Goal: Check status

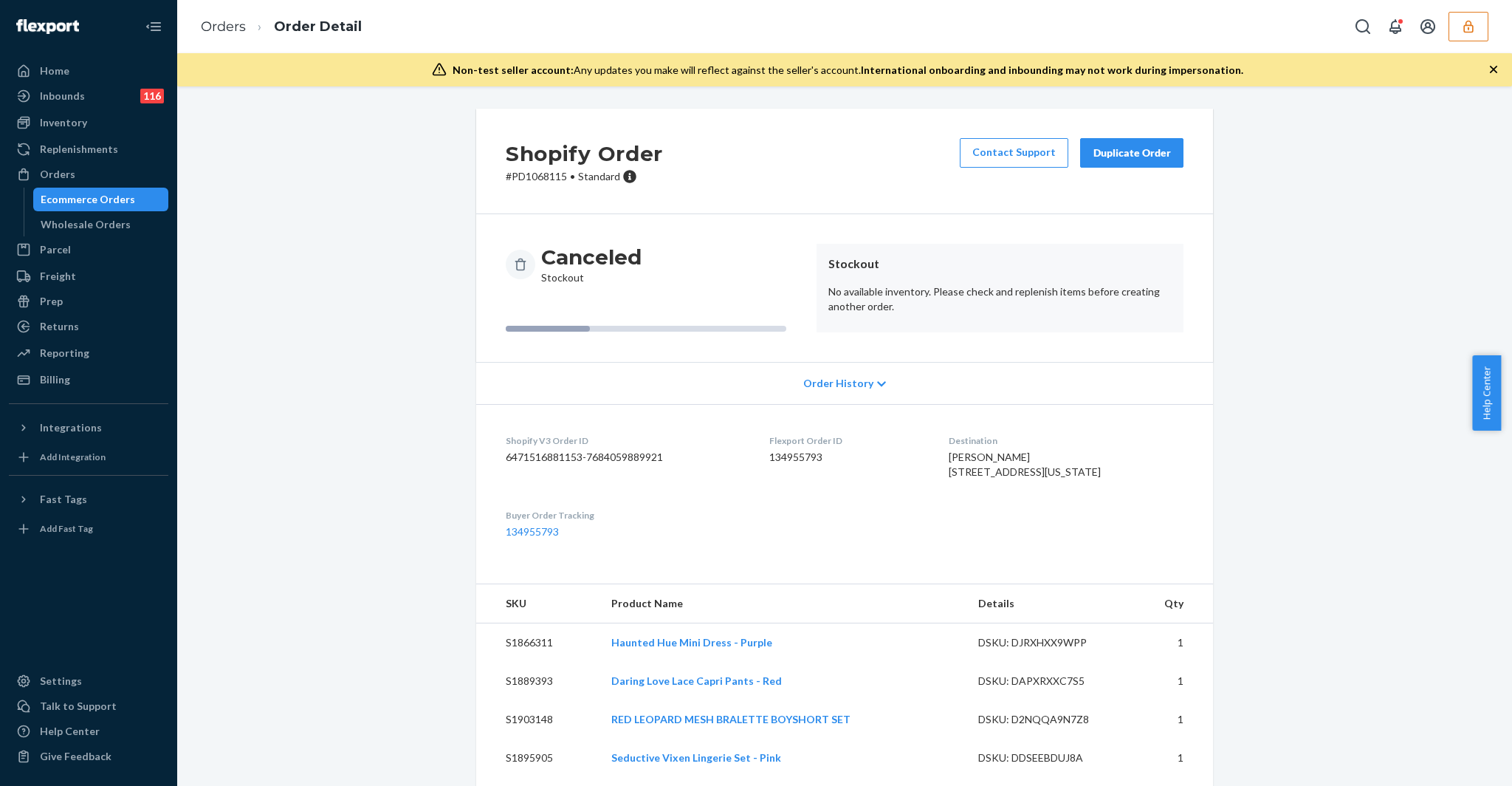
scroll to position [308, 0]
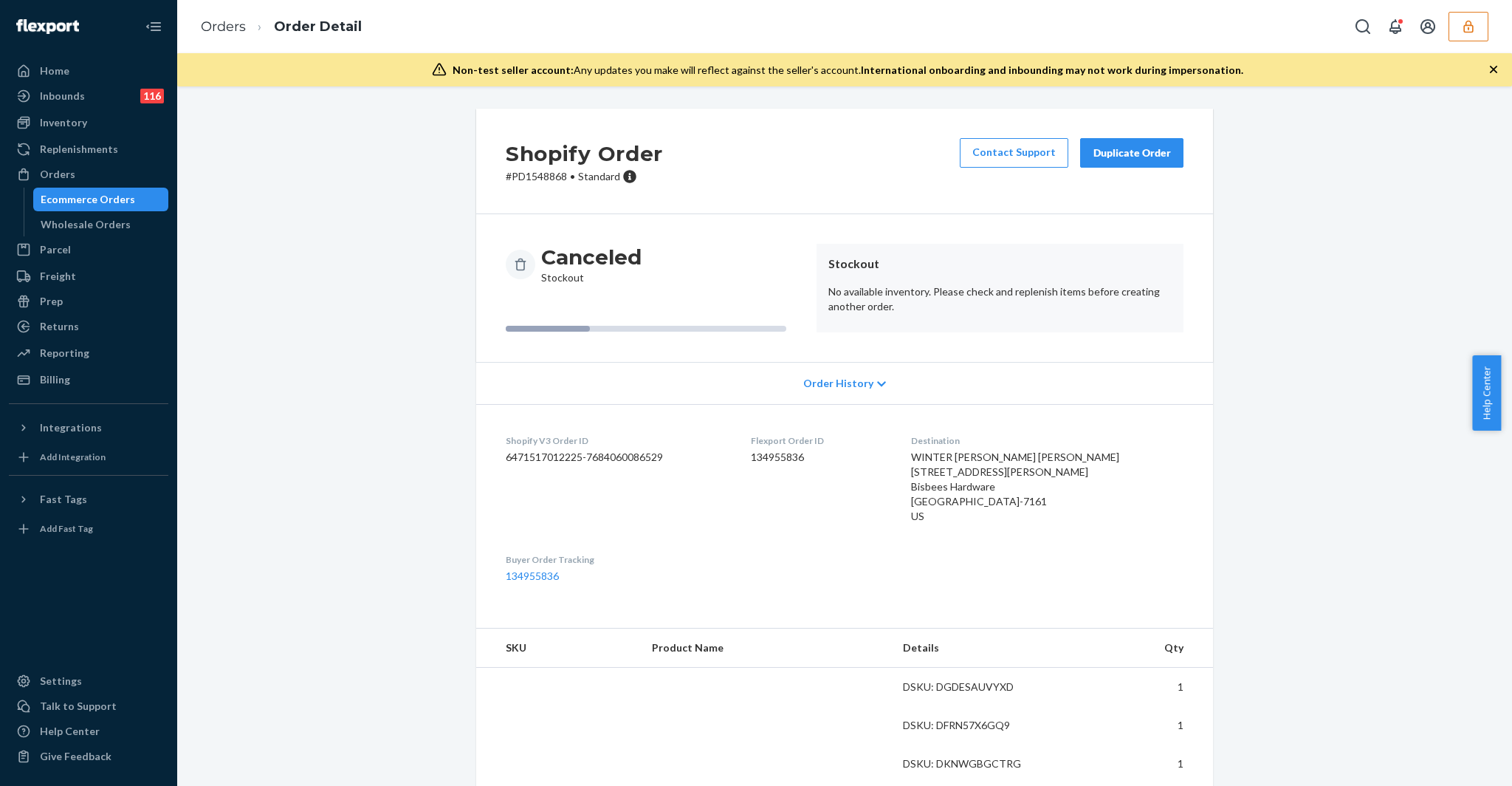
click at [520, 178] on p "# PD1548868 • Standard" at bounding box center [584, 176] width 157 height 15
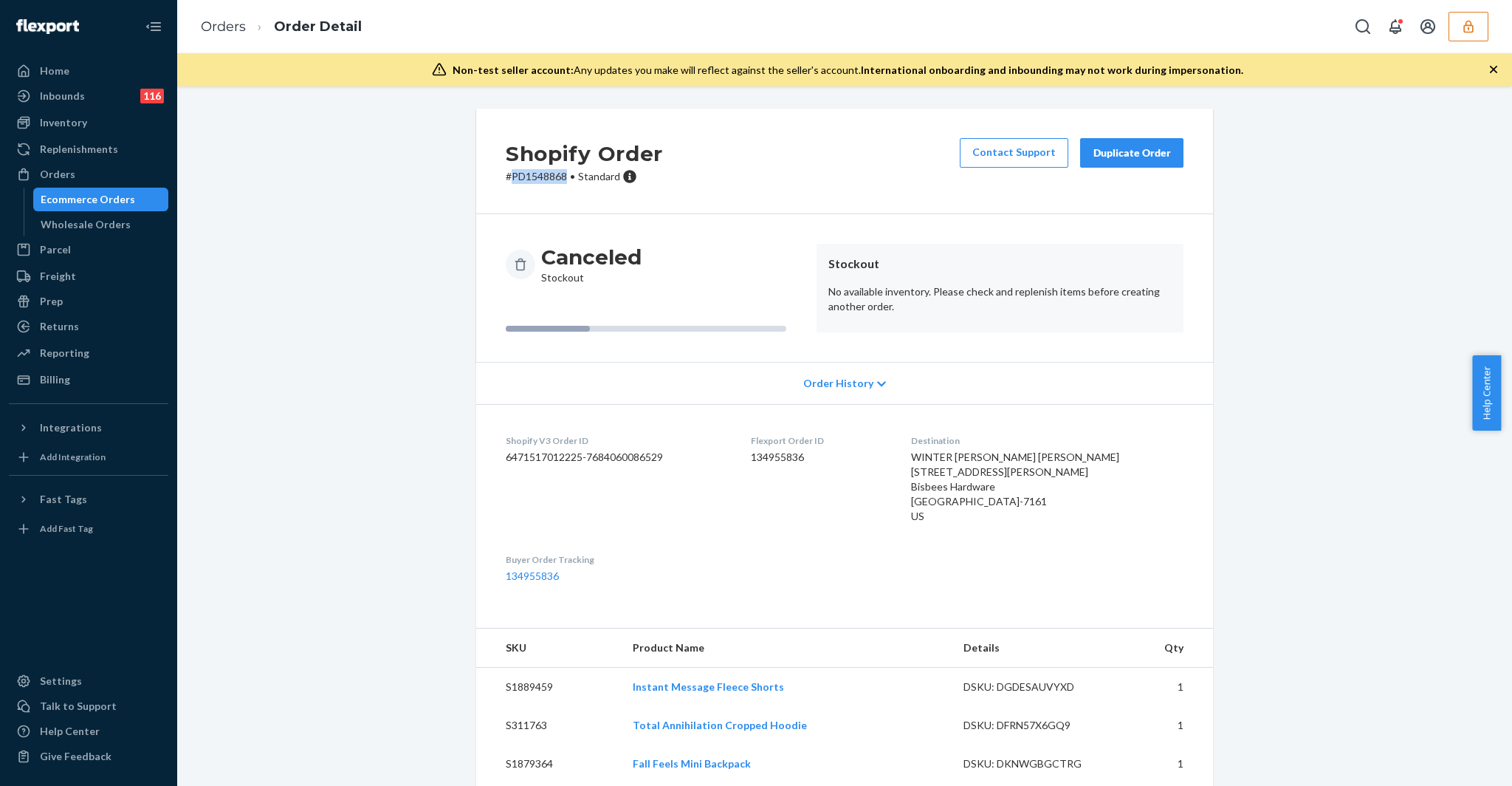
copy p "PD1548868"
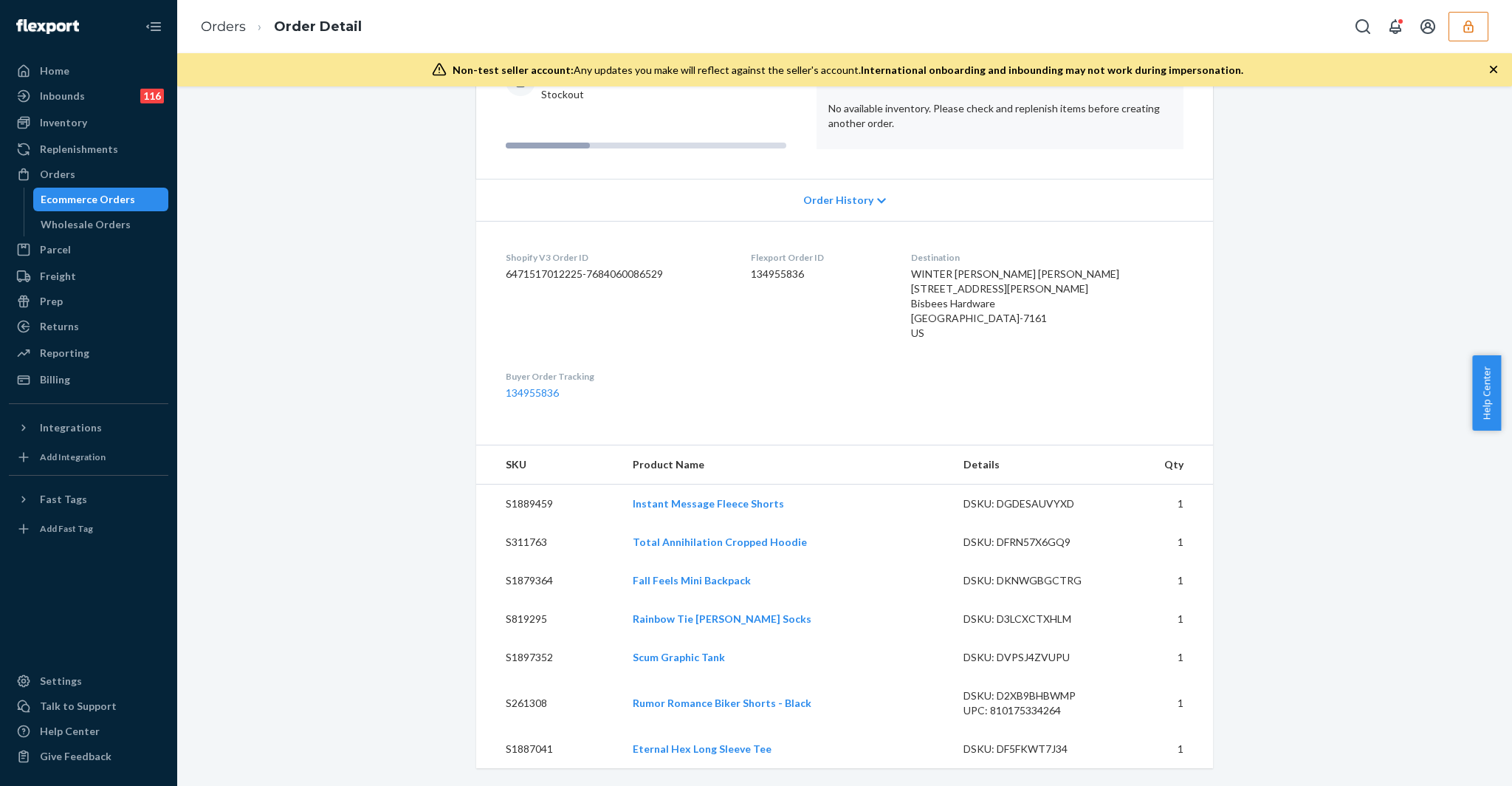
scroll to position [198, 0]
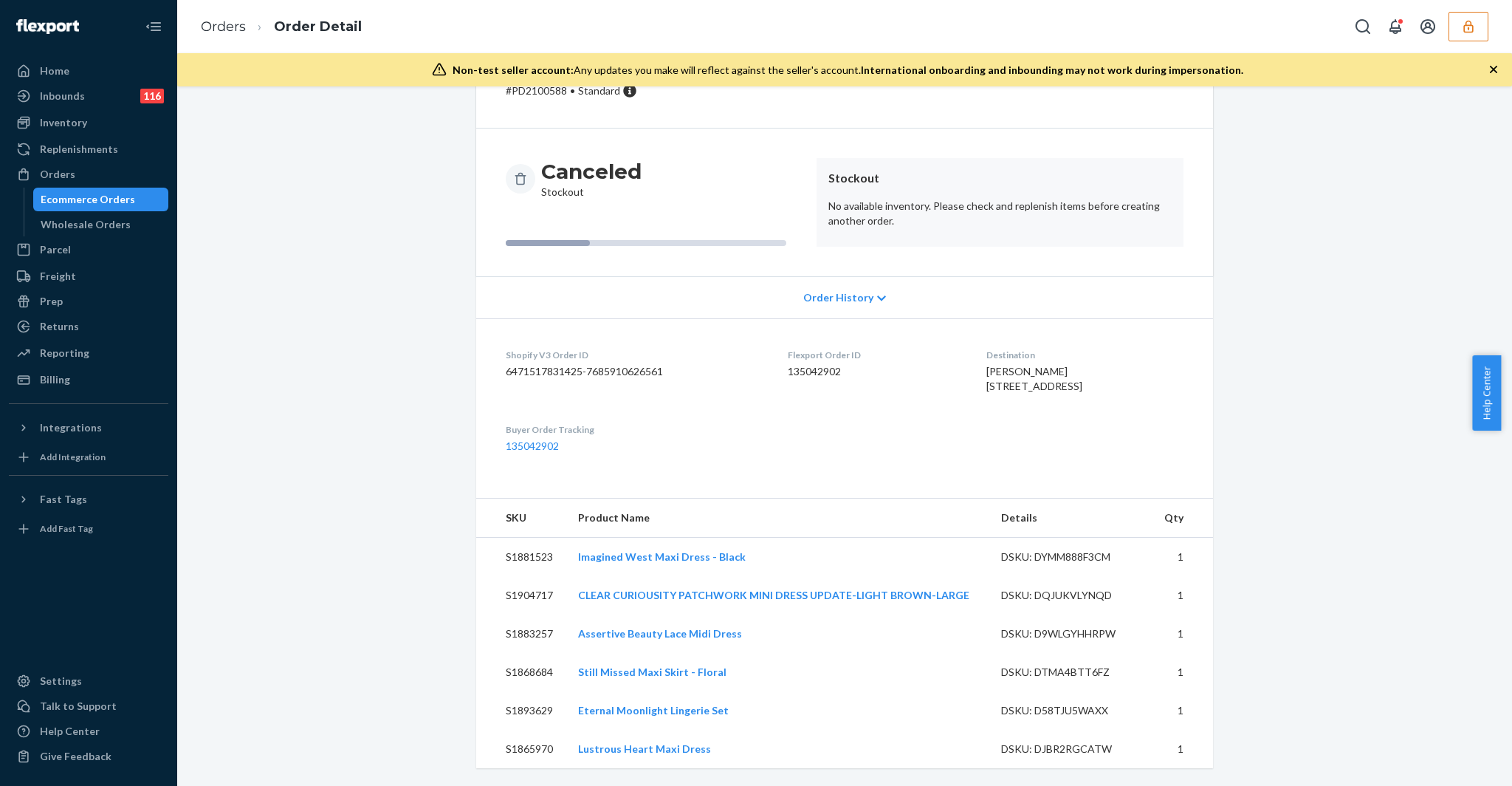
scroll to position [116, 0]
click at [826, 290] on span "Order History" at bounding box center [838, 298] width 70 height 15
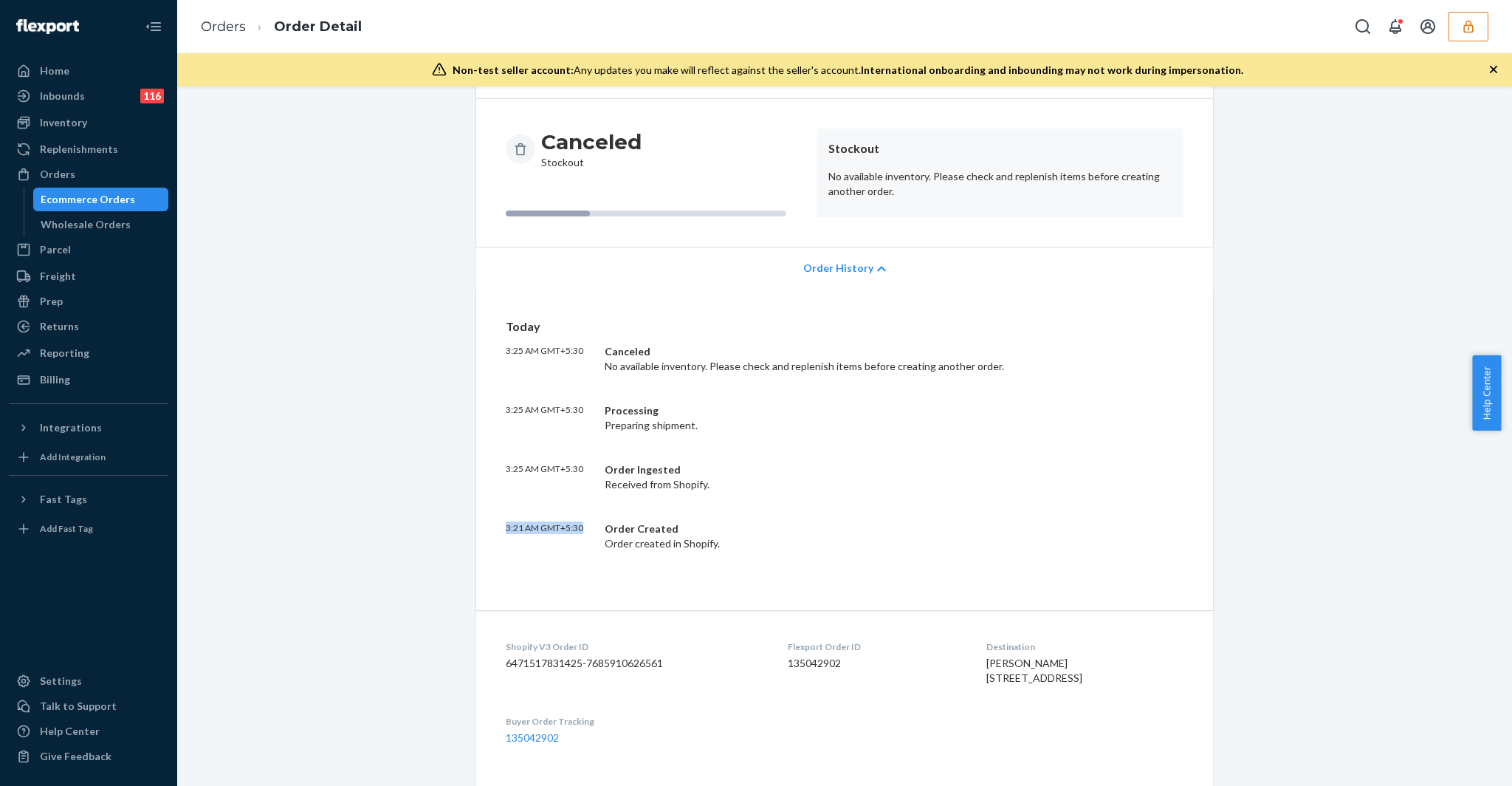
drag, startPoint x: 556, startPoint y: 527, endPoint x: 585, endPoint y: 526, distance: 29.0
click at [585, 526] on div "[DATE] 3:25 AM GMT+5:30 Canceled No available inventory. Please check and reple…" at bounding box center [845, 449] width 737 height 321
drag, startPoint x: 484, startPoint y: 339, endPoint x: 592, endPoint y: 353, distance: 108.9
click at [592, 353] on div "[DATE] 3:25 AM GMT+5:30 Canceled No available inventory. Please check and reple…" at bounding box center [845, 449] width 737 height 321
